Goal: Task Accomplishment & Management: Manage account settings

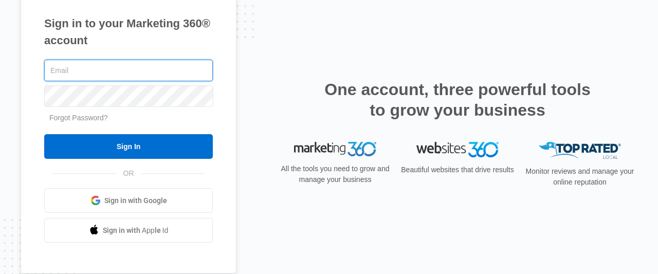
click at [90, 64] on input "text" at bounding box center [128, 71] width 169 height 22
click at [95, 75] on input "text" at bounding box center [128, 71] width 169 height 22
paste input "jit@websitesconvert.com"
type input "jit@websitesconvert.com"
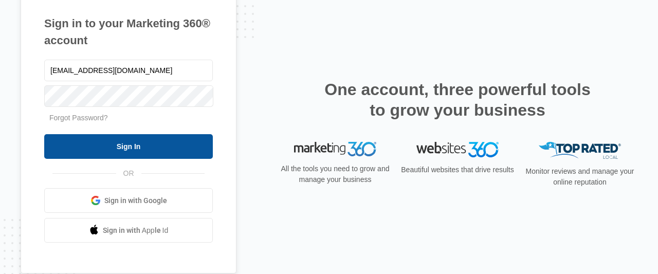
click at [131, 142] on input "Sign In" at bounding box center [128, 146] width 169 height 25
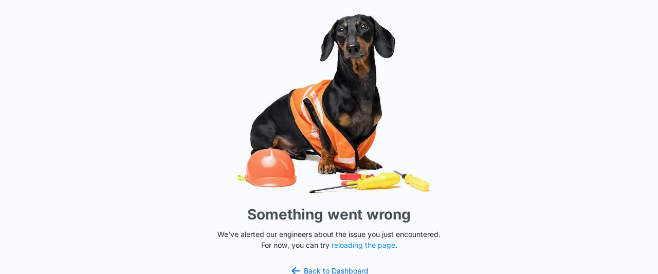
scroll to position [10, 0]
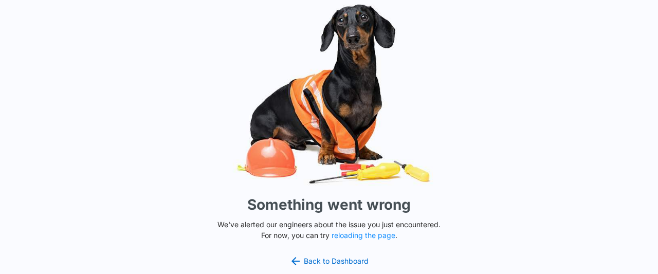
click at [173, 169] on div "Something went wrong We've alerted our engineers about the issue you just encou…" at bounding box center [329, 137] width 658 height 274
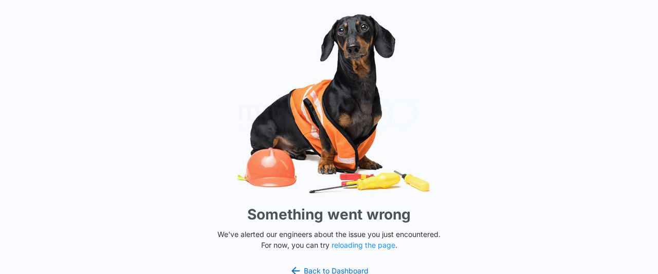
scroll to position [10, 0]
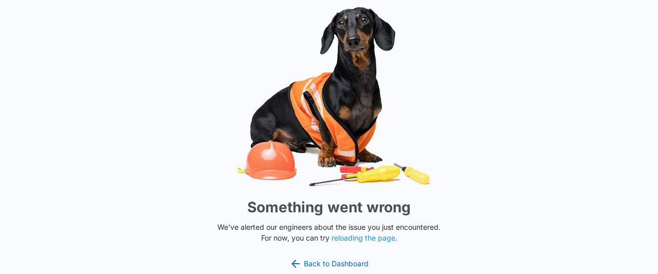
scroll to position [10, 0]
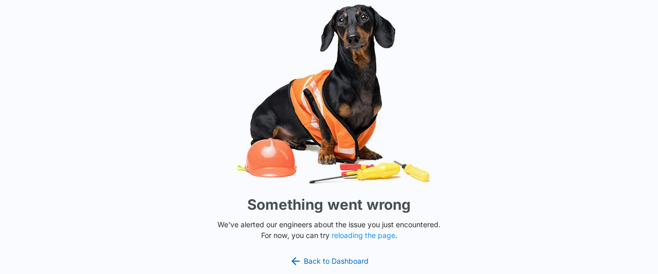
click at [71, 124] on div "Something went wrong We've alerted our engineers about the issue you just encou…" at bounding box center [329, 137] width 658 height 274
click at [273, 204] on h1 "Something went wrong" at bounding box center [328, 205] width 163 height 22
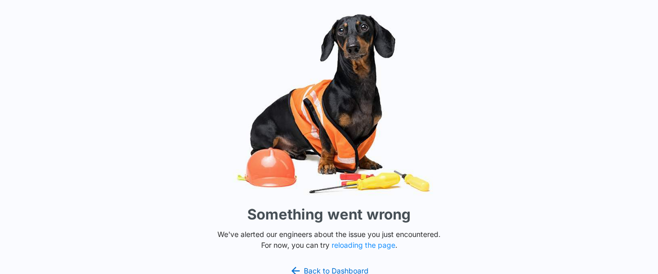
click at [516, 141] on div "Something went wrong We've alerted our engineers about the issue you just encou…" at bounding box center [329, 137] width 658 height 274
